Goal: Transaction & Acquisition: Purchase product/service

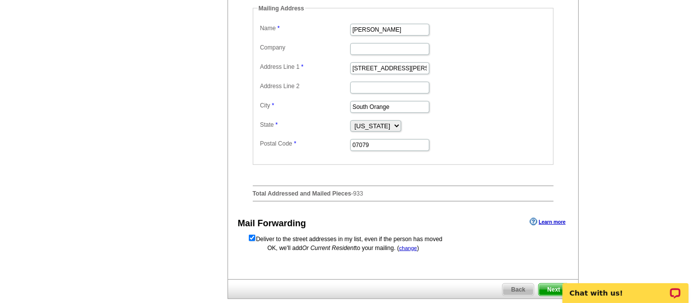
checkbox input "false"
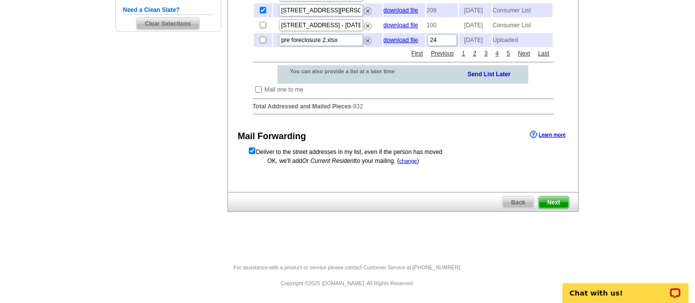
click at [554, 202] on span "Next" at bounding box center [554, 202] width 30 height 12
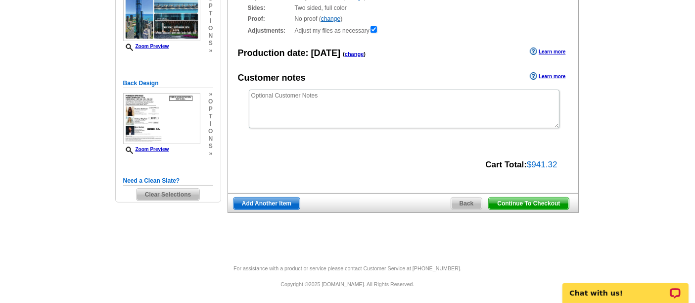
scroll to position [135, 0]
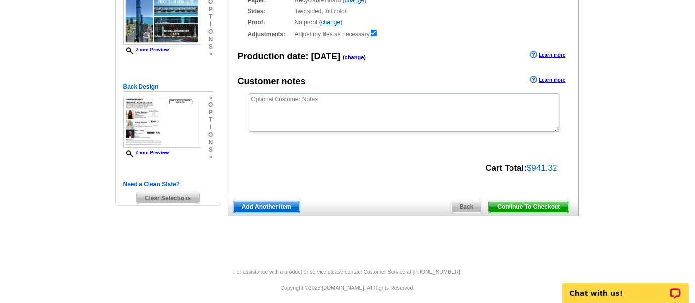
click at [534, 210] on span "Continue To Checkout" at bounding box center [529, 207] width 80 height 12
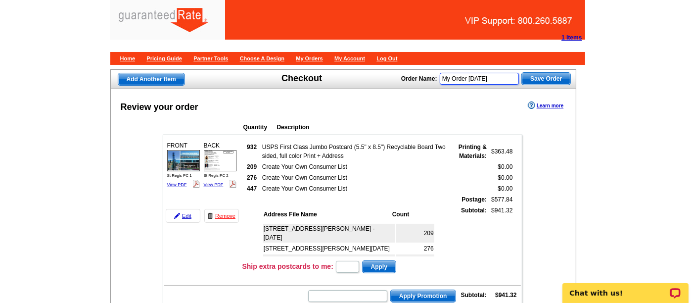
click at [500, 78] on input "My Order 2025-09-08" at bounding box center [479, 79] width 79 height 12
type input "Ben Cohen Postcard 9-8-25"
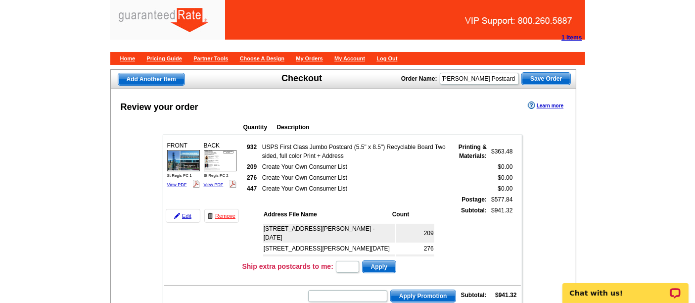
scroll to position [0, 0]
click at [555, 73] on span "Save Order" at bounding box center [546, 79] width 48 height 12
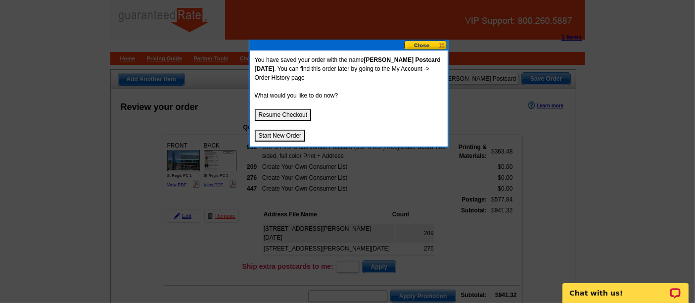
click at [275, 138] on button "Start New Order" at bounding box center [280, 136] width 51 height 12
